Goal: Transaction & Acquisition: Purchase product/service

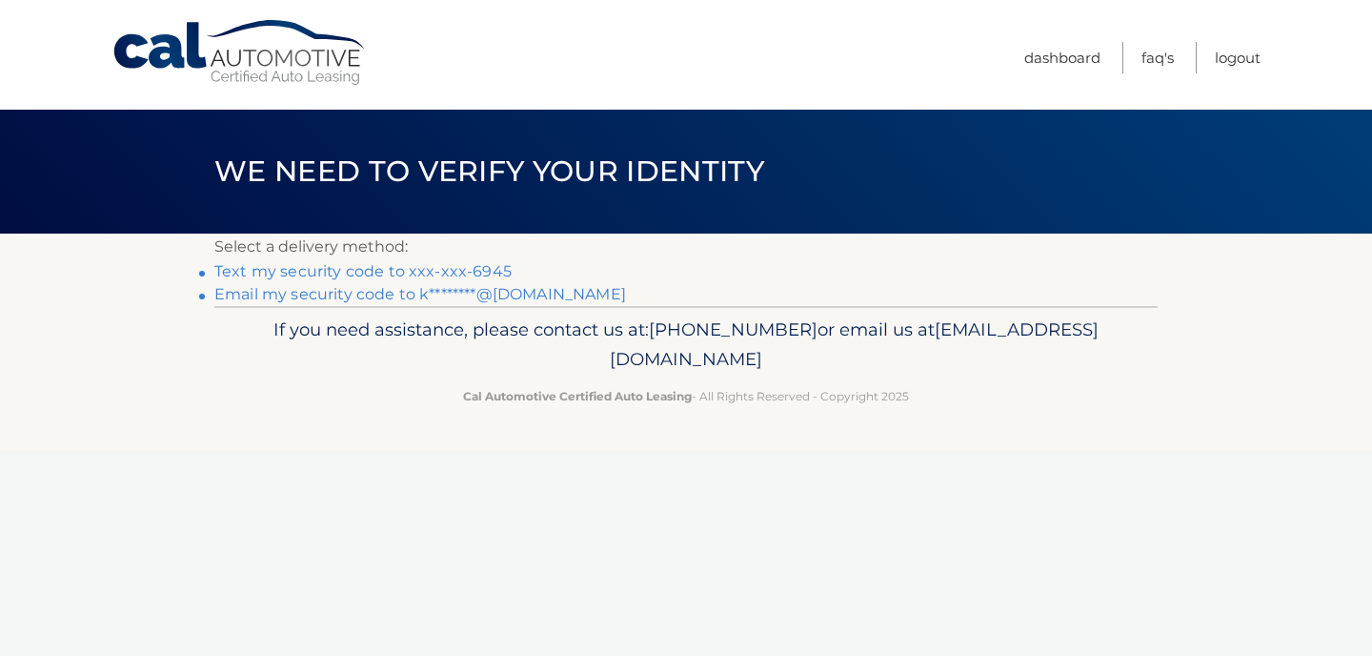
click at [493, 270] on link "Text my security code to xxx-xxx-6945" at bounding box center [362, 271] width 297 height 18
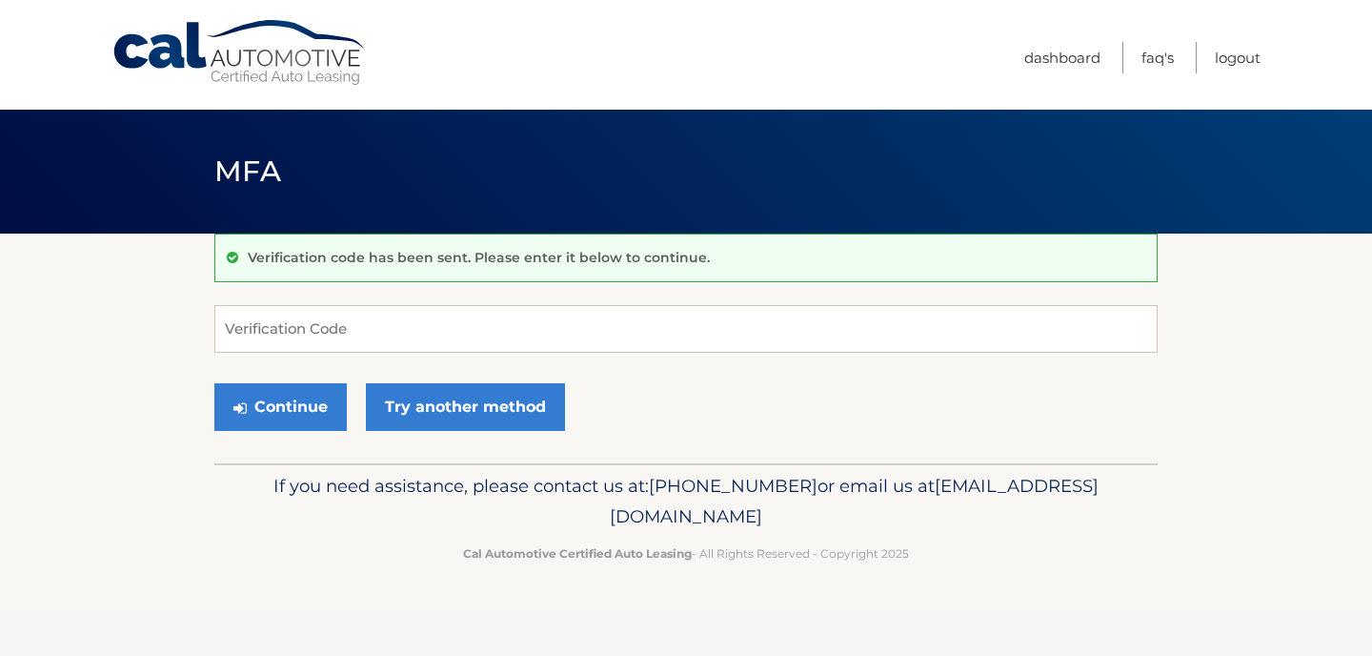
click at [393, 298] on div "Verification code has been sent. Please enter it below to continue. Verificatio…" at bounding box center [686, 349] width 944 height 230
click at [396, 314] on input "Verification Code" at bounding box center [686, 329] width 944 height 48
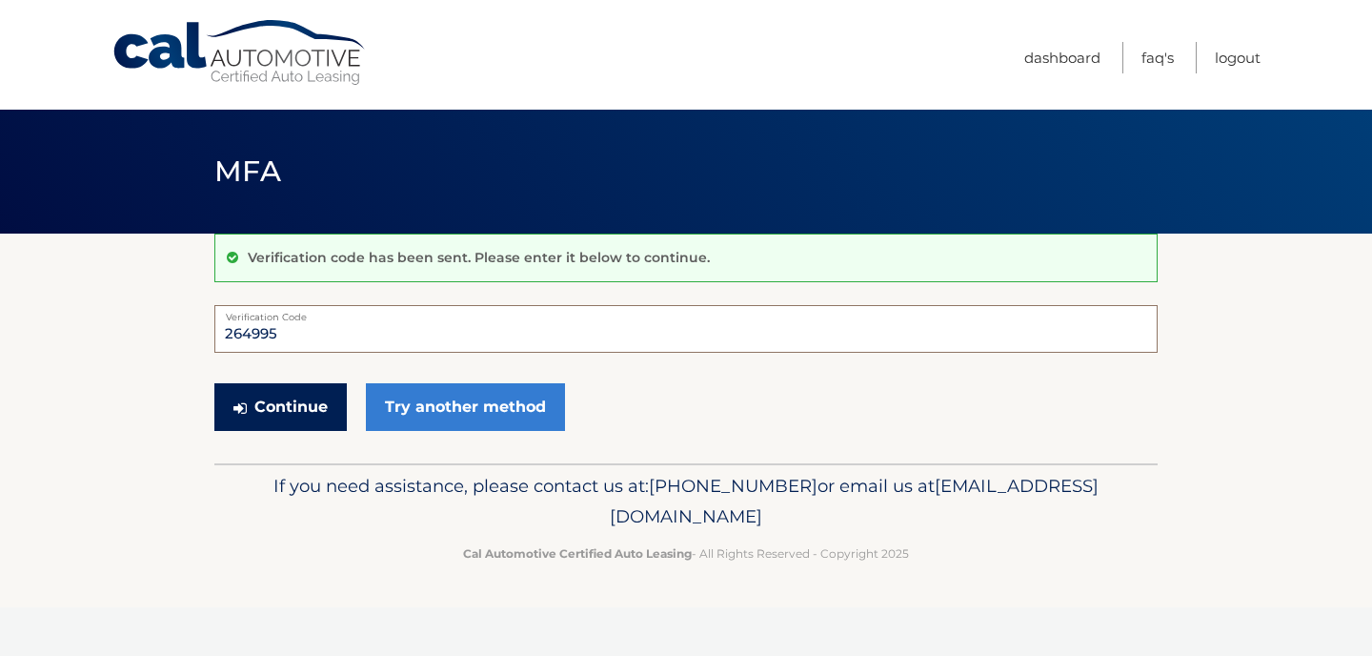
type input "264995"
click at [321, 421] on button "Continue" at bounding box center [280, 407] width 132 height 48
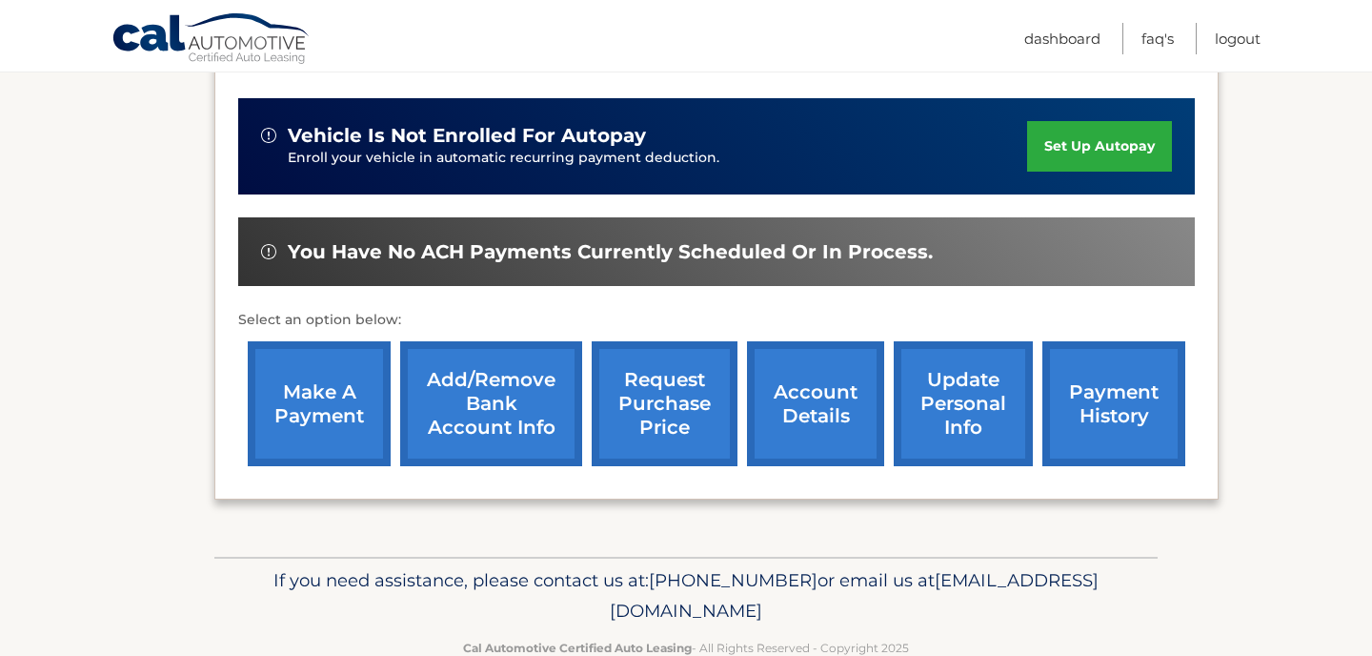
scroll to position [461, 0]
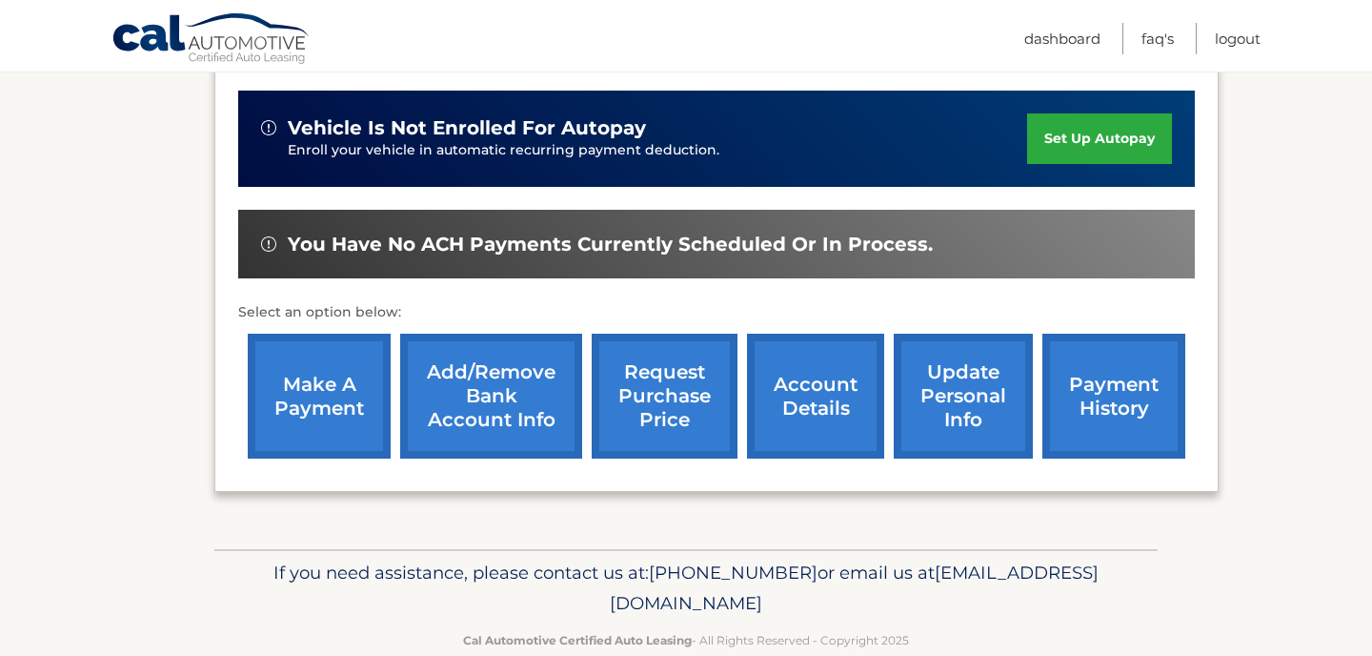
click at [321, 417] on link "make a payment" at bounding box center [319, 396] width 143 height 125
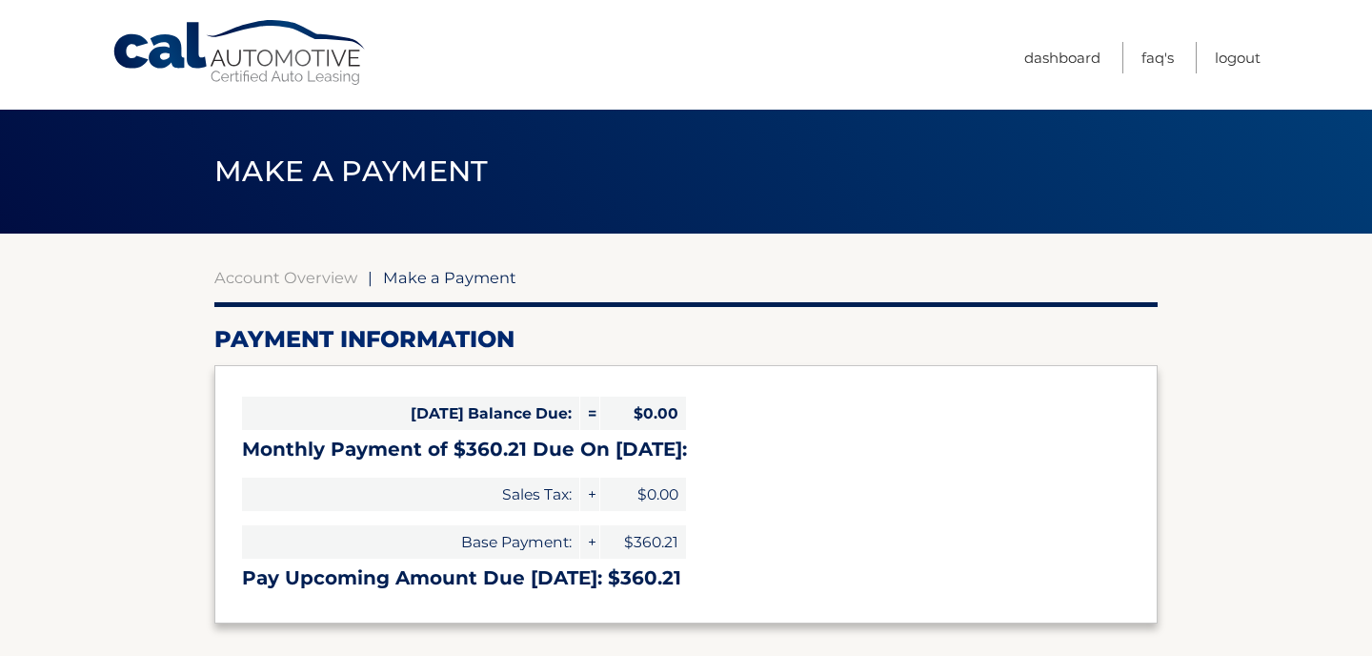
select select "YWM4MTlmZDYtY2FiZi00MTAyLTliMGYtMDAzMWMxODAxM2Zk"
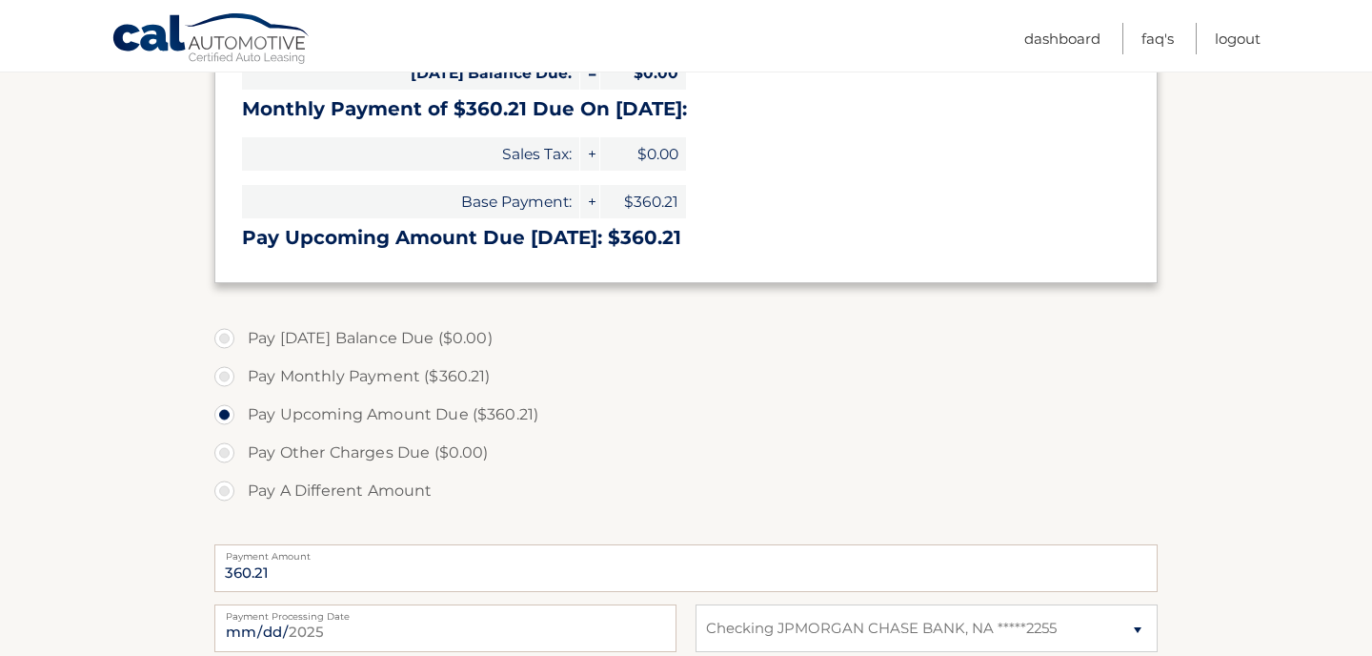
scroll to position [386, 0]
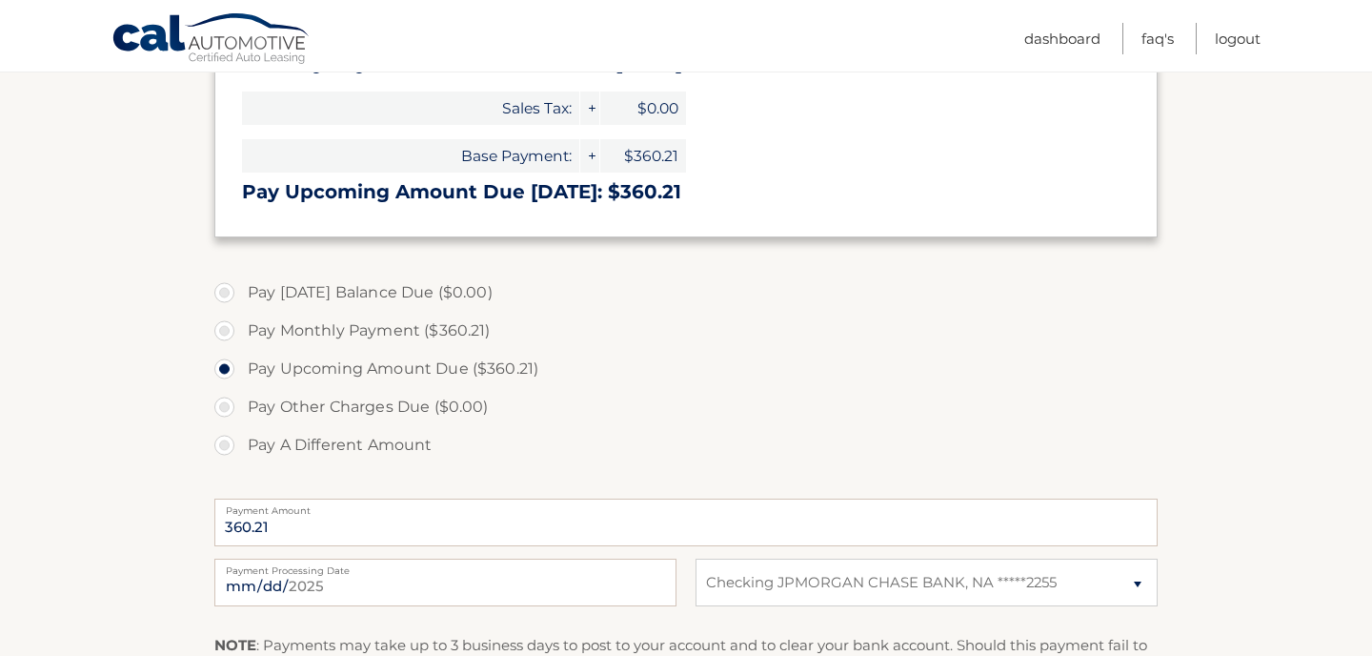
click at [323, 335] on label "Pay Monthly Payment ($360.21)" at bounding box center [686, 331] width 944 height 38
click at [241, 335] on input "Pay Monthly Payment ($360.21)" at bounding box center [231, 327] width 19 height 30
radio input "true"
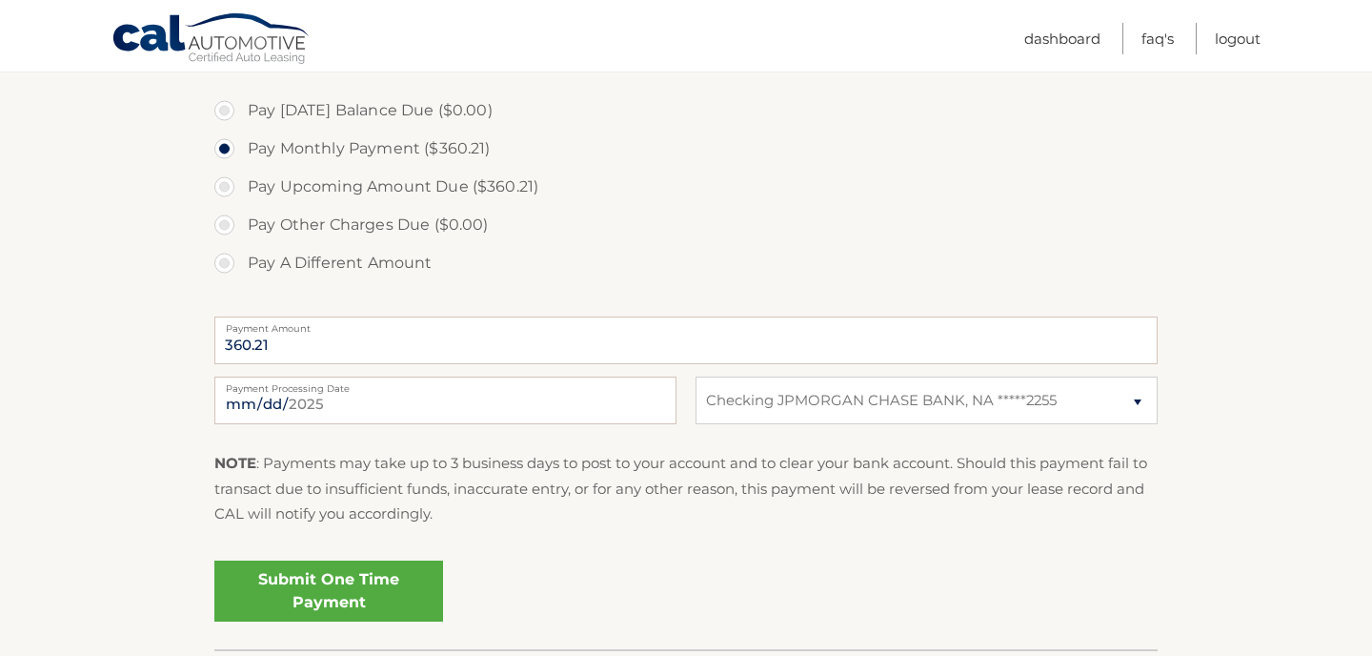
scroll to position [584, 0]
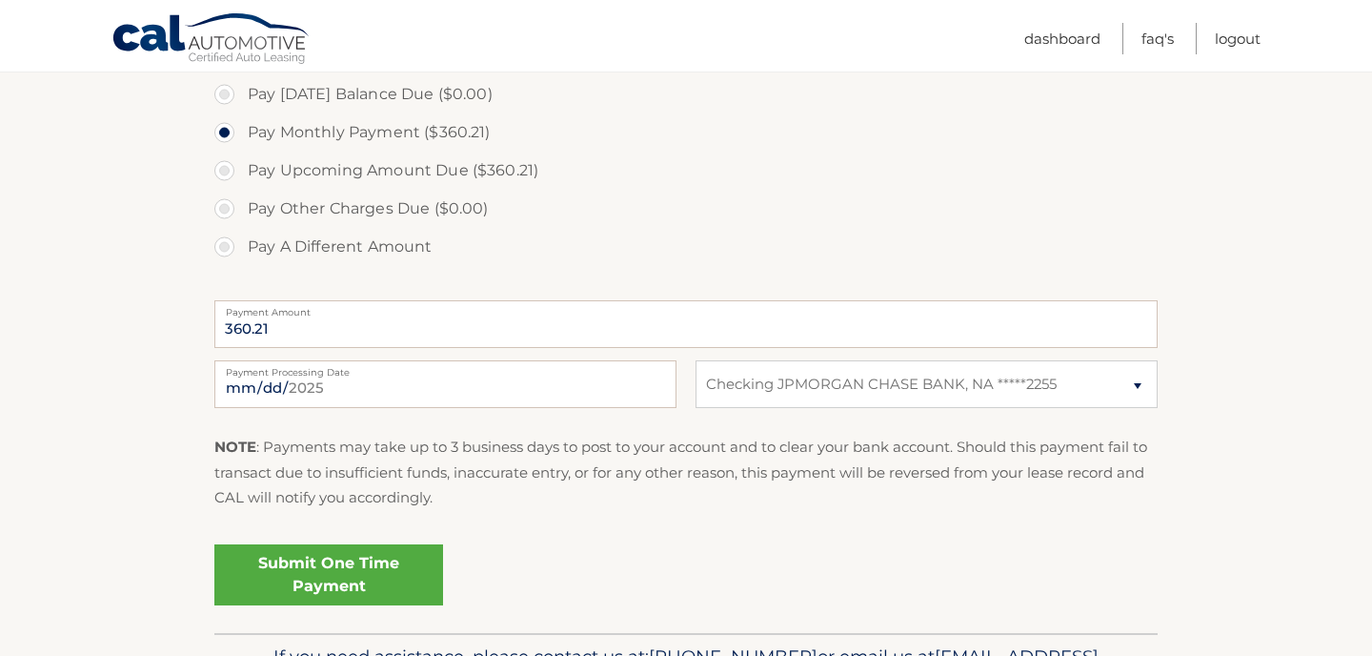
click at [401, 588] on link "Submit One Time Payment" at bounding box center [328, 574] width 229 height 61
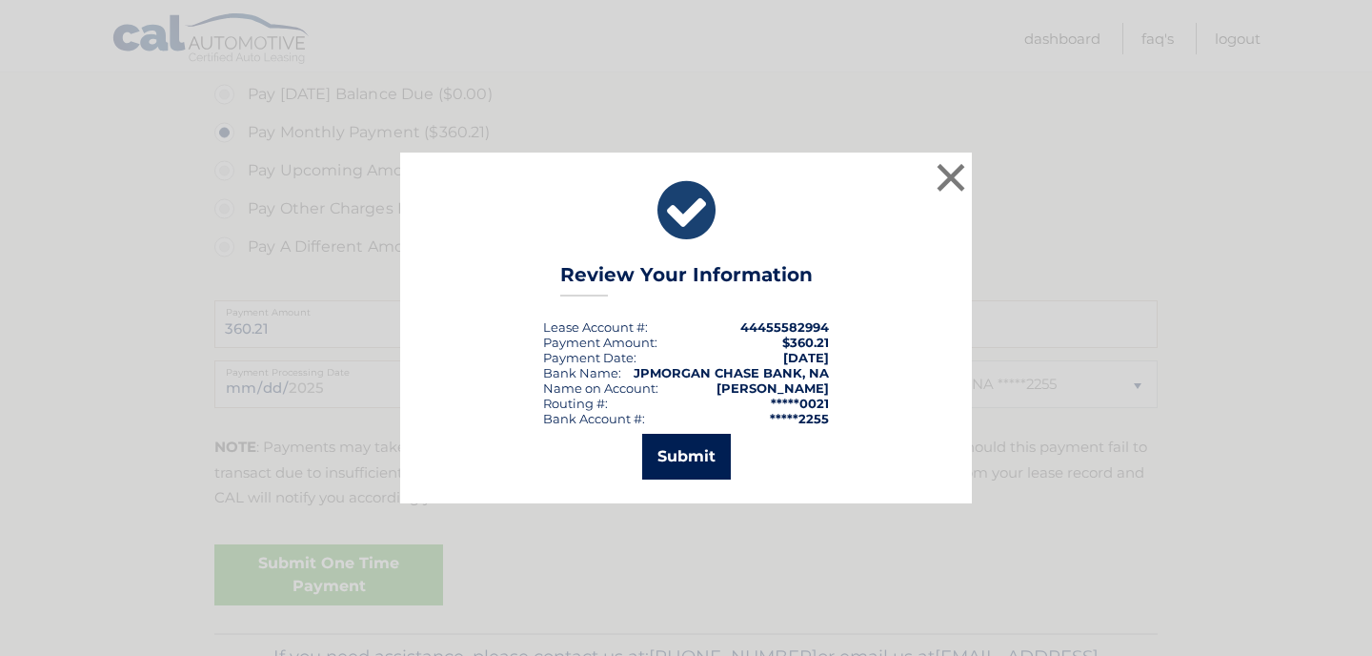
click at [668, 441] on button "Submit" at bounding box center [686, 457] width 89 height 46
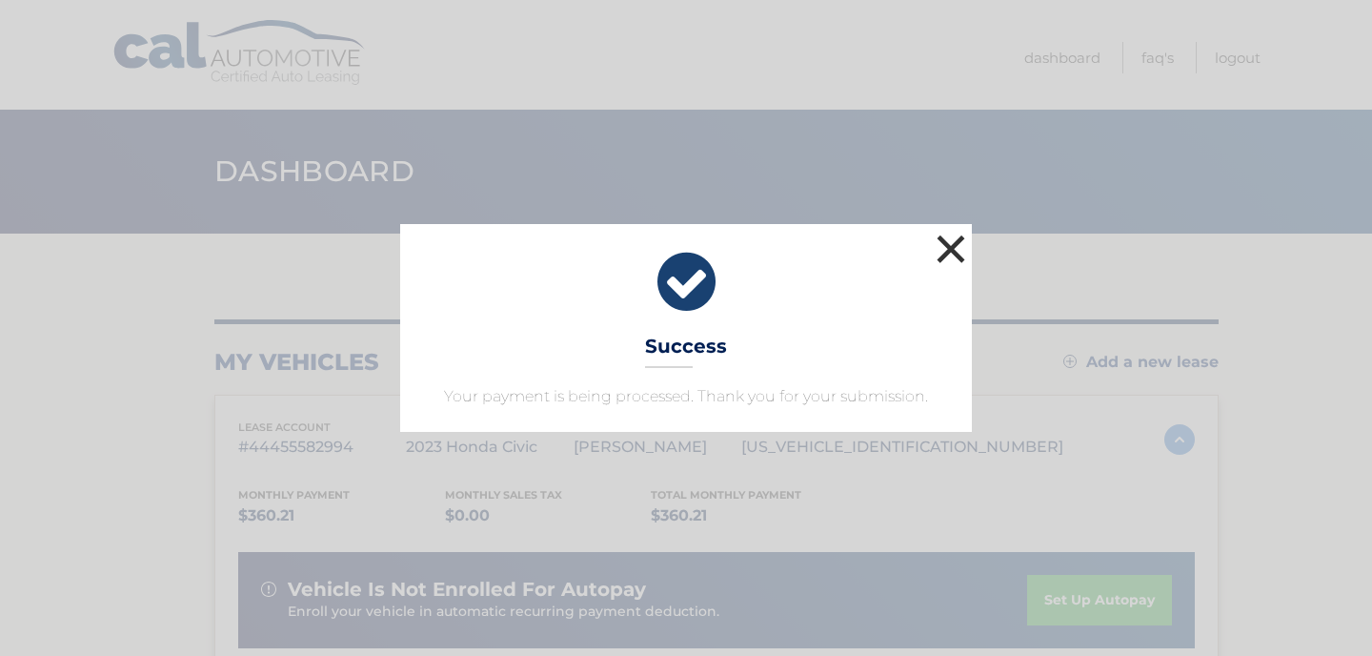
click at [942, 251] on button "×" at bounding box center [951, 249] width 38 height 38
